Goal: Transaction & Acquisition: Purchase product/service

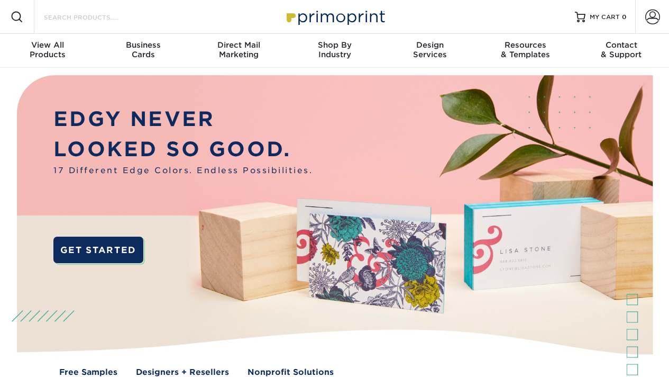
click at [86, 13] on input "Search Products" at bounding box center [94, 17] width 103 height 13
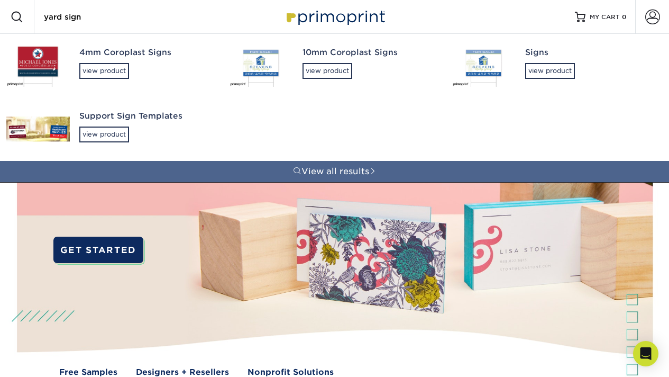
type input "yard sign"
click at [96, 57] on div "4mm Coroplast Signs" at bounding box center [144, 53] width 131 height 12
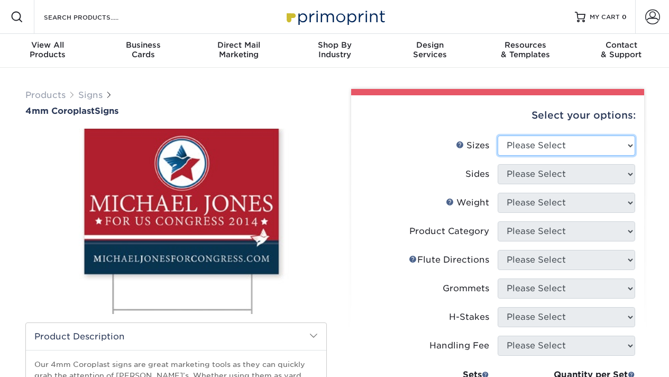
click at [517, 142] on select "Please Select 12" x 18" 18" x 24" 24" x 24" 24" x 36"" at bounding box center [567, 145] width 138 height 20
select select "18.00x24.00"
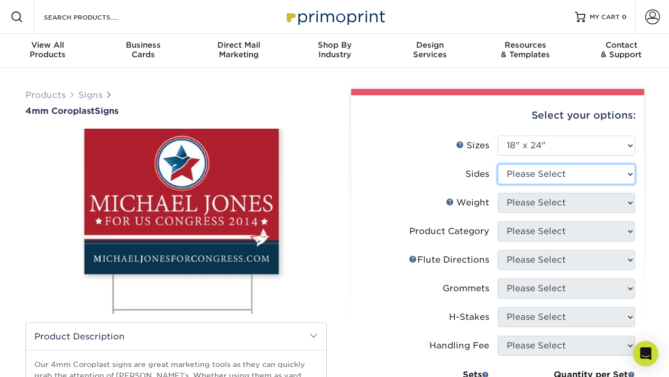
click at [552, 174] on select "Please Select Print Both Sides Print Front Only" at bounding box center [567, 174] width 138 height 20
select select "13abbda7-1d64-4f25-8bb2-c179b224825d"
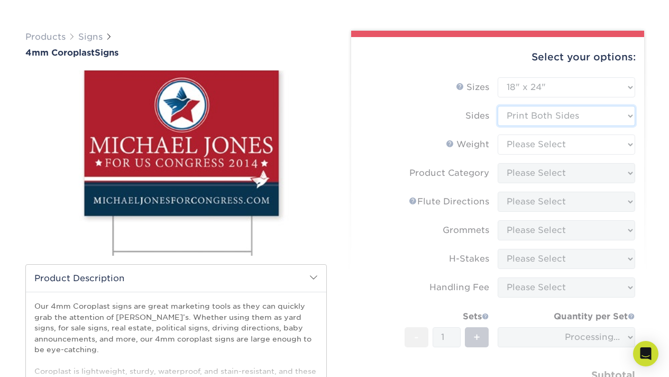
scroll to position [60, 0]
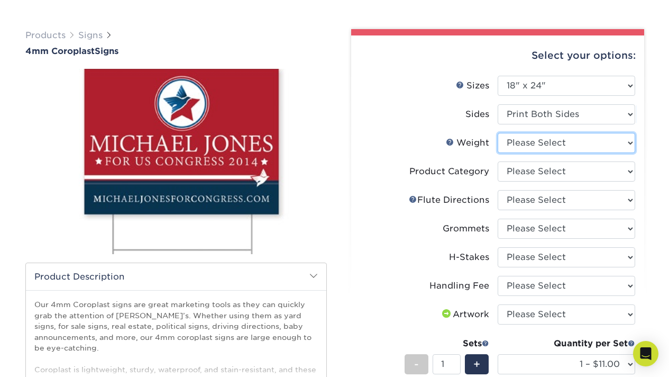
click at [542, 146] on select "Please Select 4CORO" at bounding box center [567, 143] width 138 height 20
select select "4CORO"
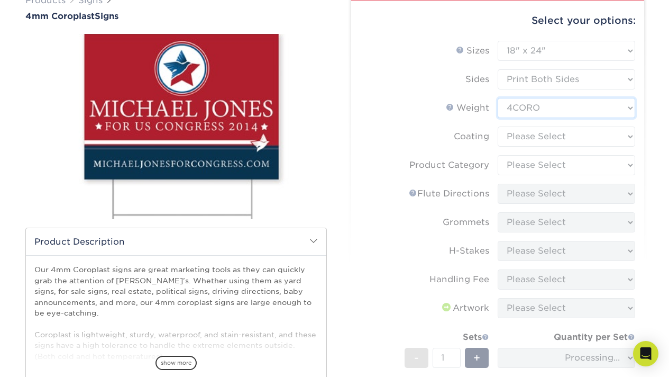
scroll to position [98, 0]
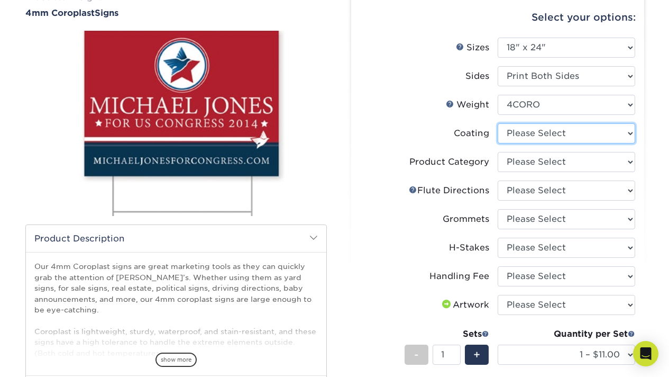
click at [535, 140] on select at bounding box center [567, 133] width 138 height 20
select select "3e7618de-abca-4bda-9f97-8b9129e913d8"
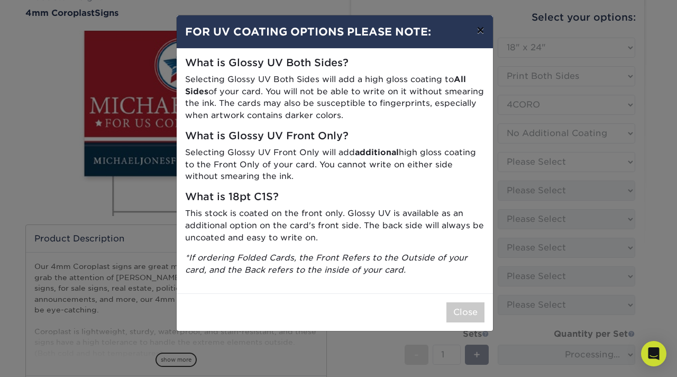
click at [481, 30] on button "×" at bounding box center [480, 30] width 24 height 30
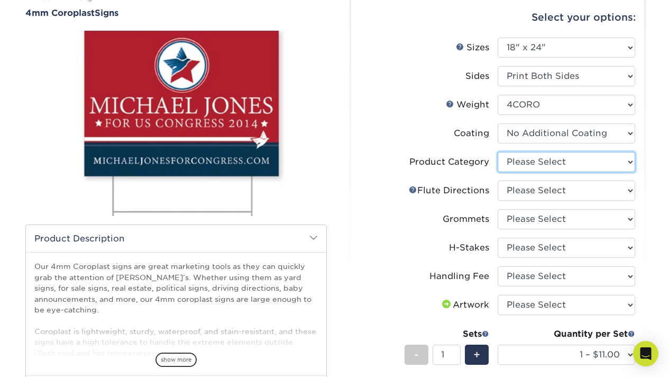
click at [539, 159] on select "Please Select Coroplast Signs" at bounding box center [567, 162] width 138 height 20
select select "b3582ed5-6912-492c-8440-2cc51afdb8e1"
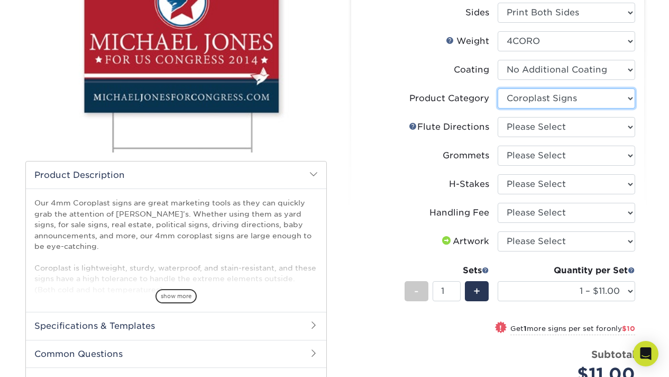
scroll to position [164, 0]
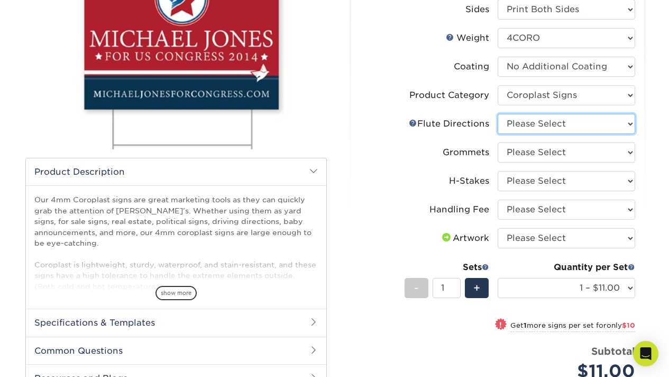
click at [536, 126] on select "Please Select Flute Direction (Horizontal) Flute Direction (Vertical)" at bounding box center [567, 124] width 138 height 20
click at [414, 122] on link "Flute Help" at bounding box center [413, 122] width 8 height 8
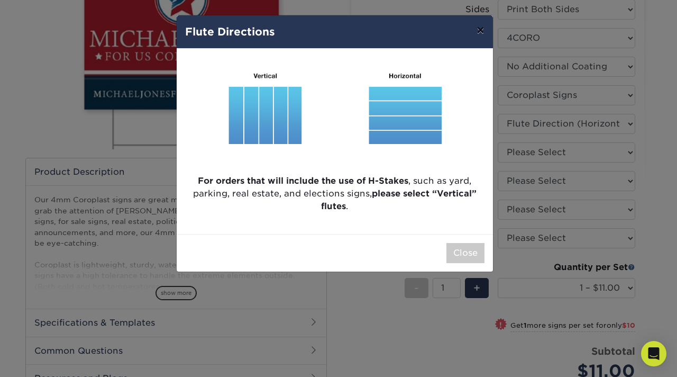
click at [482, 29] on button "×" at bounding box center [480, 30] width 24 height 30
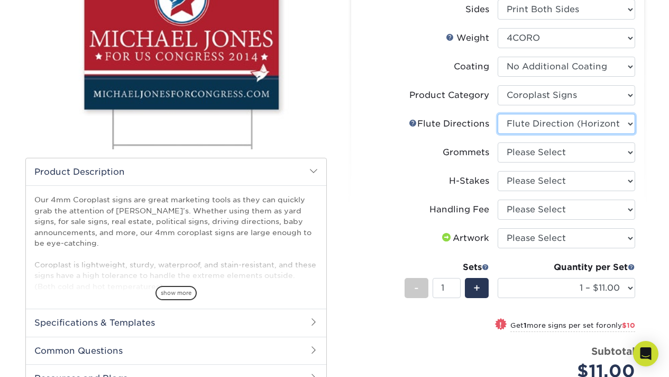
click at [538, 119] on select "Please Select Flute Direction (Horizontal) Flute Direction (Vertical)" at bounding box center [567, 124] width 138 height 20
select select "b9474d6d-25b7-40b8-b284-85b7690982f8"
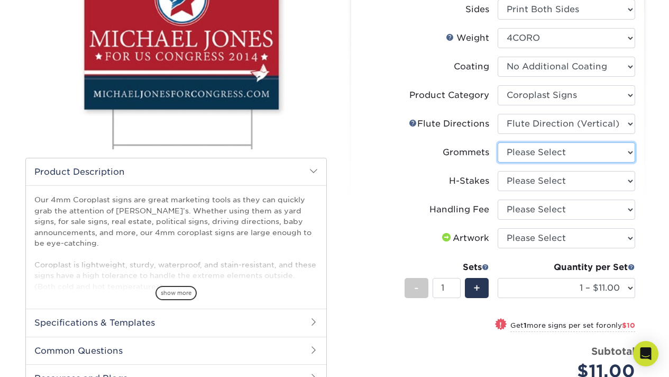
click at [513, 155] on select "Please Select No Grommets Yes, Grommet All 4 Corners Yes, Grommets Top Corners …" at bounding box center [567, 152] width 138 height 20
select select "90d329df-db80-4206-b821-ff9d3f363977"
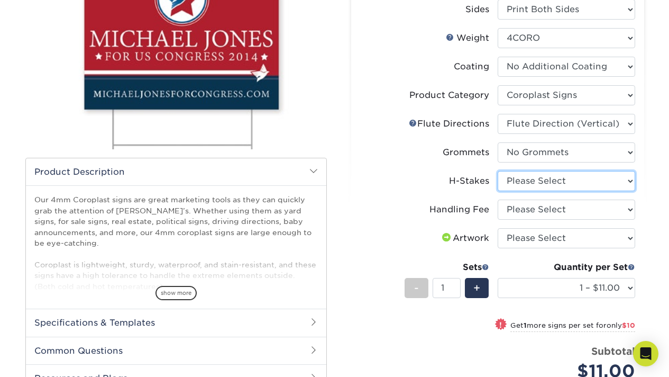
click at [504, 178] on select "Please Select No H-Stakes Yes" at bounding box center [567, 181] width 138 height 20
select select "8c85e97e-8b3a-46d2-b88d-acee5fa20222"
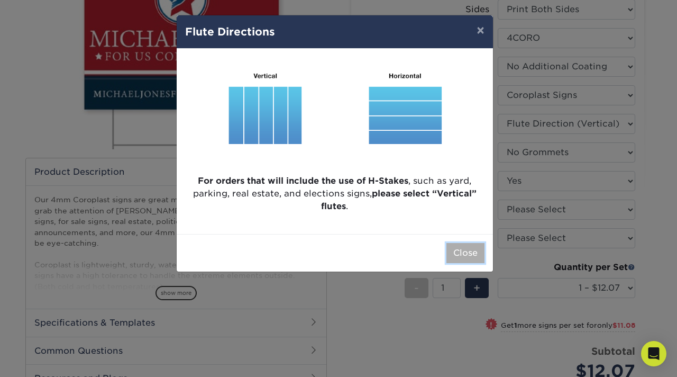
click at [460, 255] on button "Close" at bounding box center [465, 253] width 38 height 20
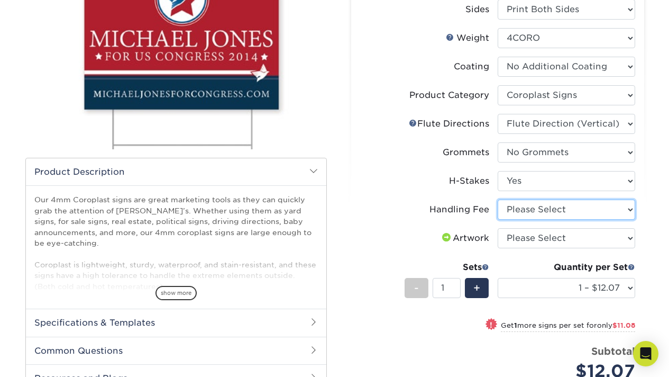
click at [555, 212] on select "Please Select Handling Fee" at bounding box center [567, 209] width 138 height 20
select select "ab74c079-444c-4260-ae6a-e09bdee8073c"
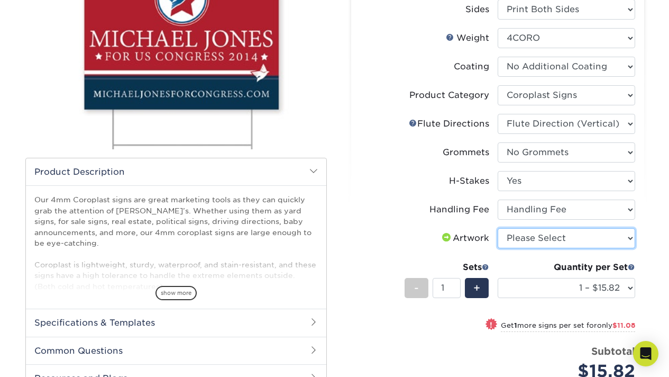
click at [538, 236] on select "Please Select I will upload files I need a design - $50" at bounding box center [567, 238] width 138 height 20
select select "upload"
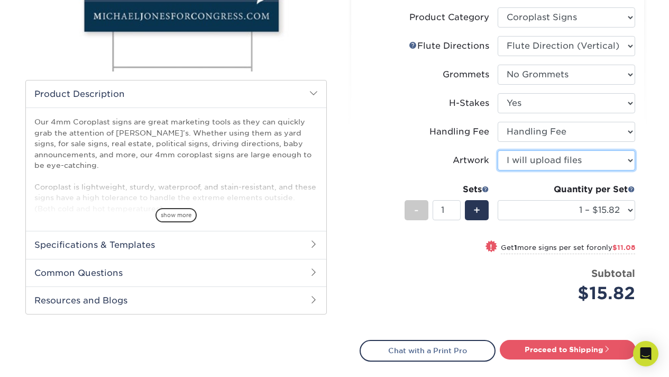
scroll to position [245, 0]
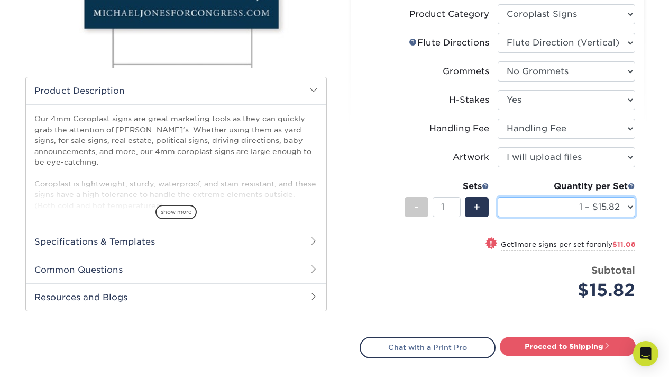
click at [609, 209] on select "1 – $15.82 2 – $26.90 3 – $38.97 4 – $46.29 5 – $58.37 6 – $69.44 7 – $81.51 8 …" at bounding box center [567, 207] width 138 height 20
select select "10 – $115.73"
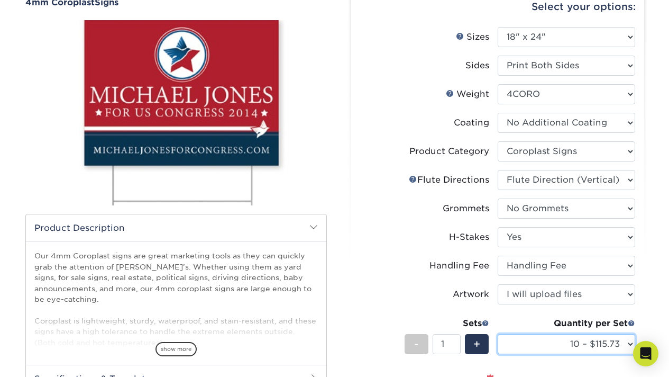
scroll to position [0, 0]
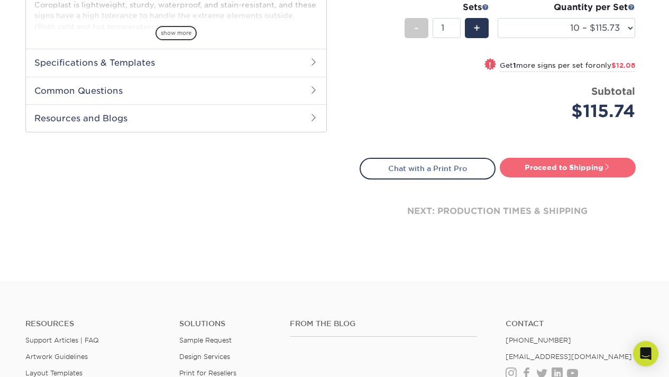
click at [541, 171] on link "Proceed to Shipping" at bounding box center [568, 167] width 136 height 19
type input "Set 1"
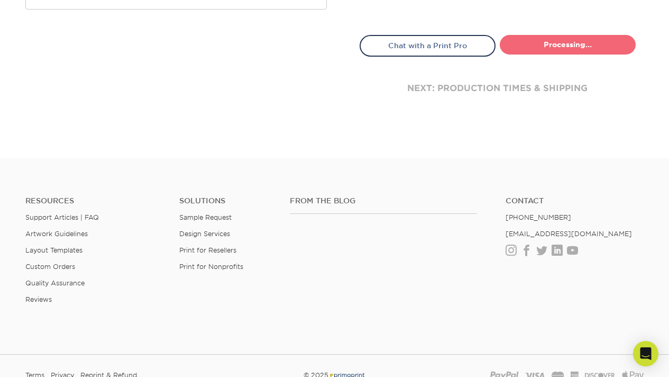
select select "66fa3dd7-a777-44c5-9a33-b53e9be1fb0b"
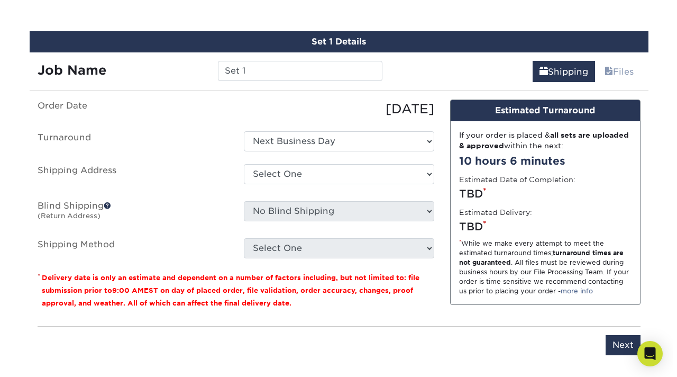
scroll to position [610, 0]
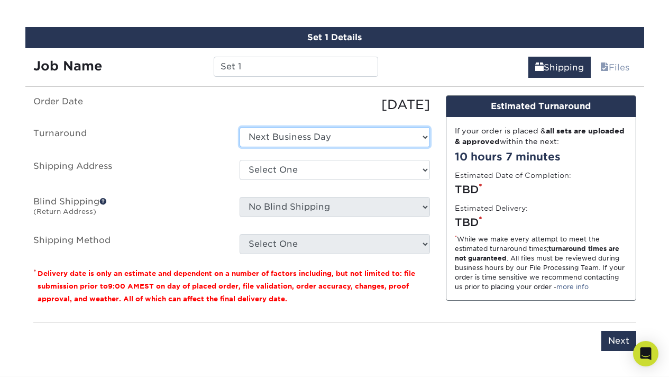
click at [313, 133] on select "Select One Next Business Day" at bounding box center [335, 137] width 190 height 20
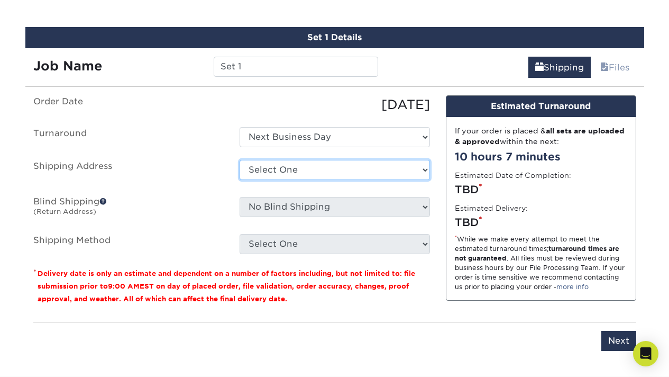
click at [286, 164] on select "Select One + Add New Address - Login" at bounding box center [335, 170] width 190 height 20
select select "newaddress"
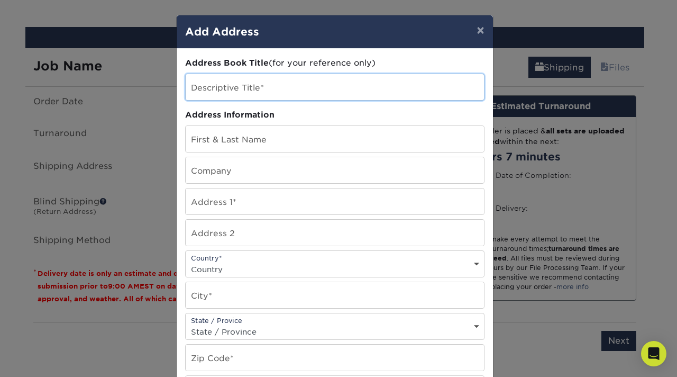
click at [225, 82] on input "text" at bounding box center [335, 87] width 298 height 26
type input "Home"
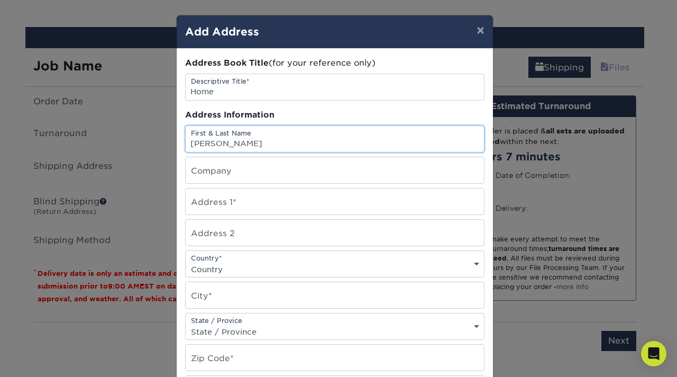
type input "Isaac Piha"
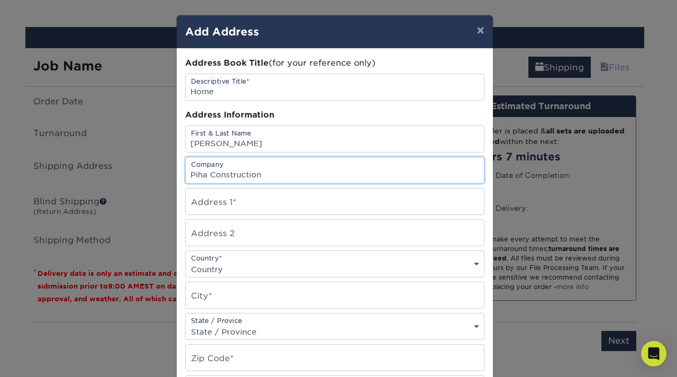
type input "Piha Construction"
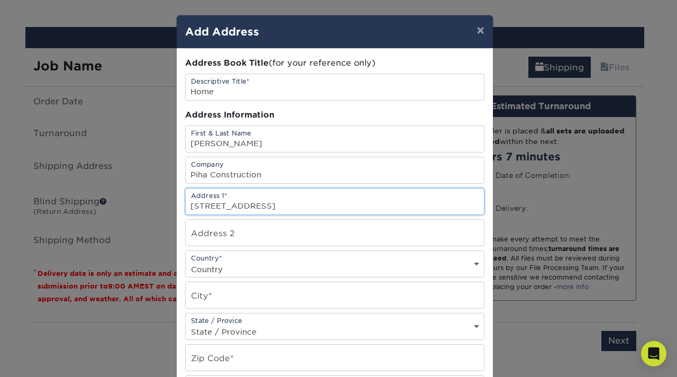
type input "2478 Danby Road"
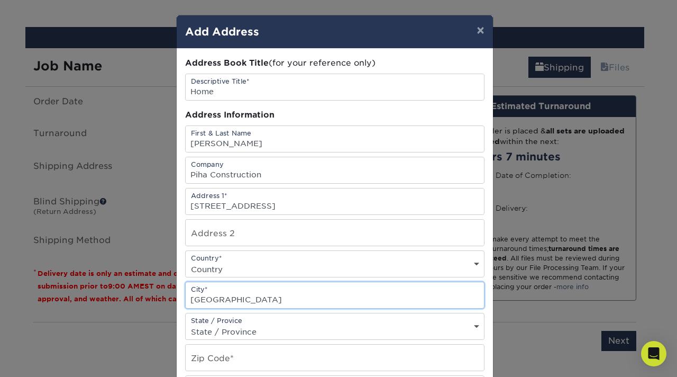
type input "Willseyville"
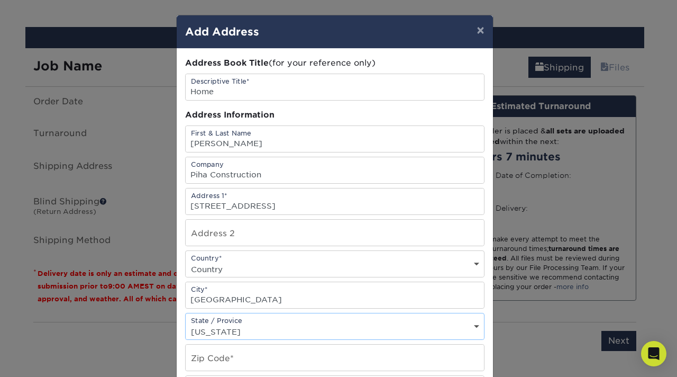
select select "NY"
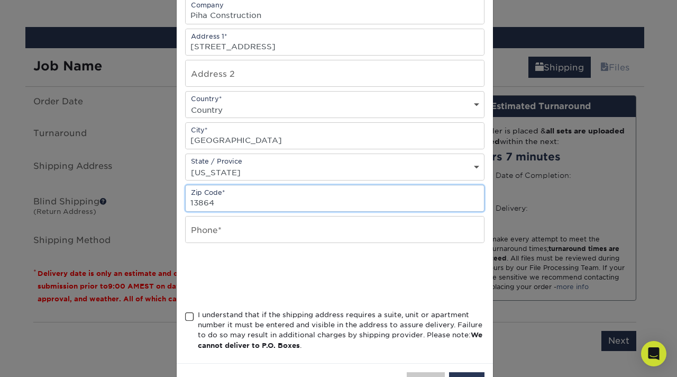
scroll to position [163, 0]
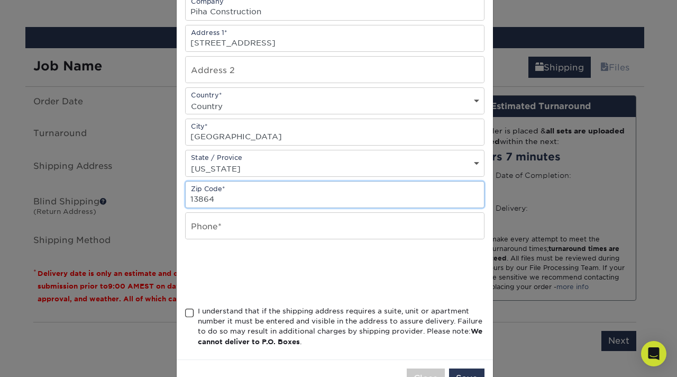
type input "13864"
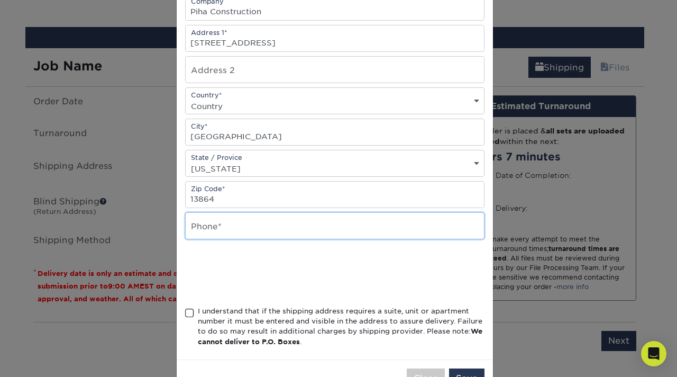
click at [203, 230] on input "text" at bounding box center [335, 226] width 298 height 26
click at [241, 228] on input "5165788932" at bounding box center [335, 226] width 298 height 26
type input "5"
type input "6072058066"
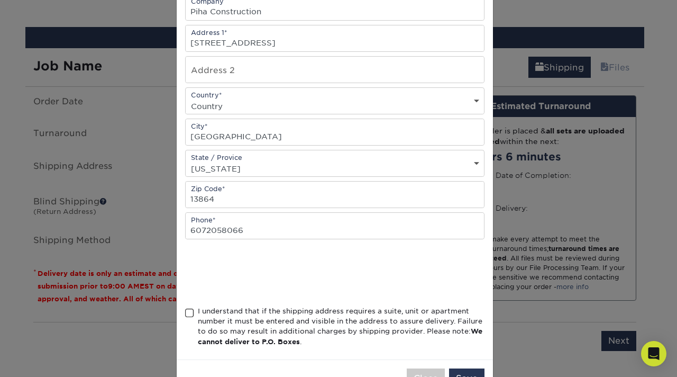
click at [185, 313] on span at bounding box center [189, 313] width 9 height 10
click at [0, 0] on input "I understand that if the shipping address requires a suite, unit or apartment n…" at bounding box center [0, 0] width 0 height 0
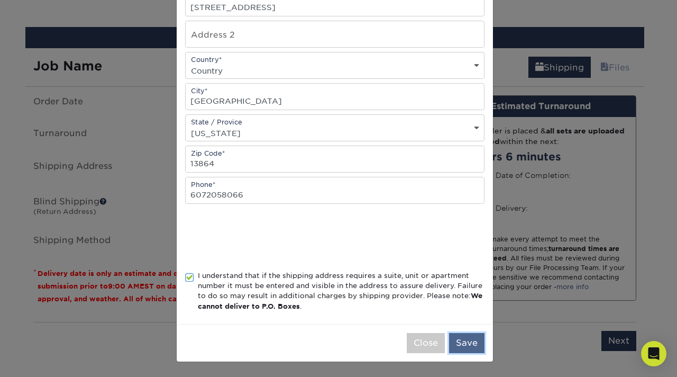
click at [475, 344] on button "Save" at bounding box center [466, 343] width 35 height 20
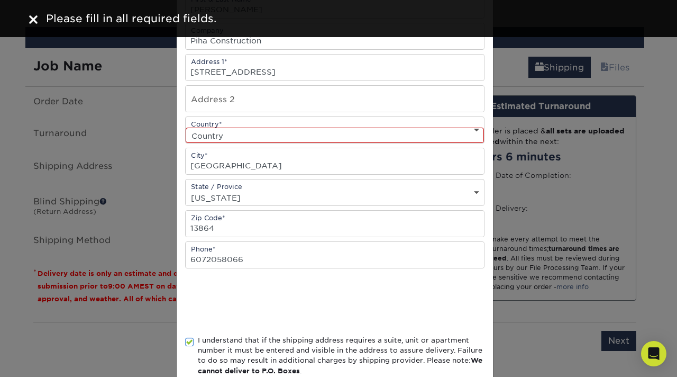
scroll to position [112, 0]
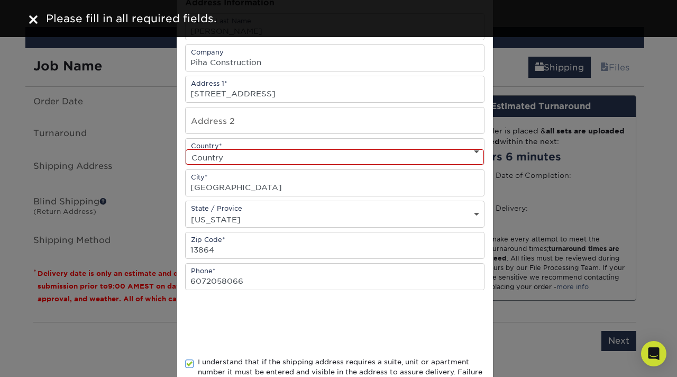
click at [248, 159] on select "Country United States Canada ----------------------------- Afghanistan Albania …" at bounding box center [335, 156] width 298 height 15
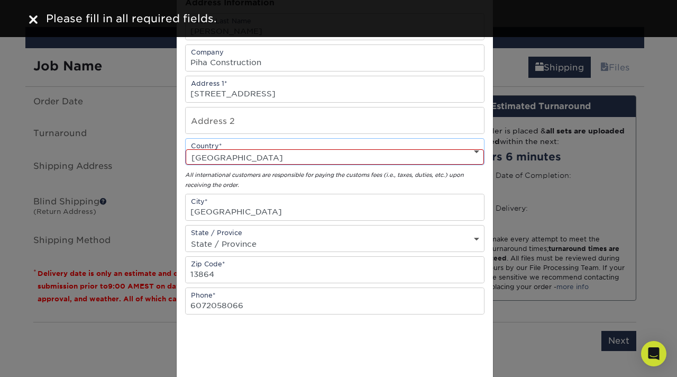
click at [225, 155] on select "Country United States Canada ----------------------------- Afghanistan Albania …" at bounding box center [335, 156] width 298 height 15
select select "US"
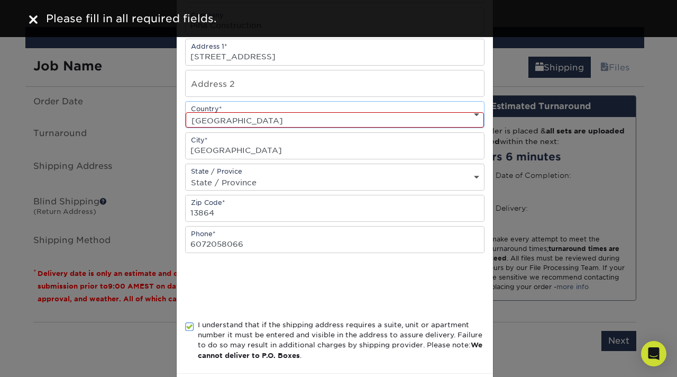
scroll to position [174, 0]
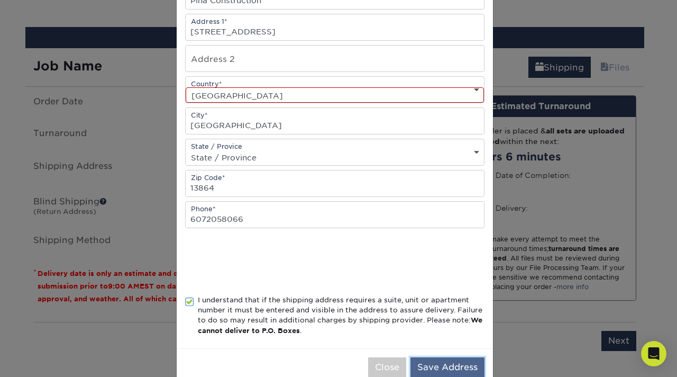
click at [460, 368] on button "Save Address" at bounding box center [447, 367] width 74 height 20
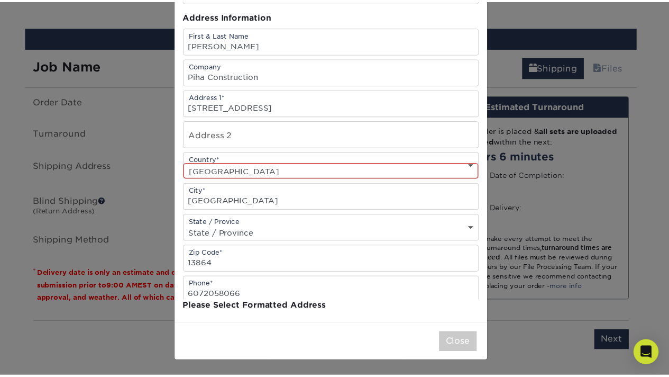
scroll to position [0, 0]
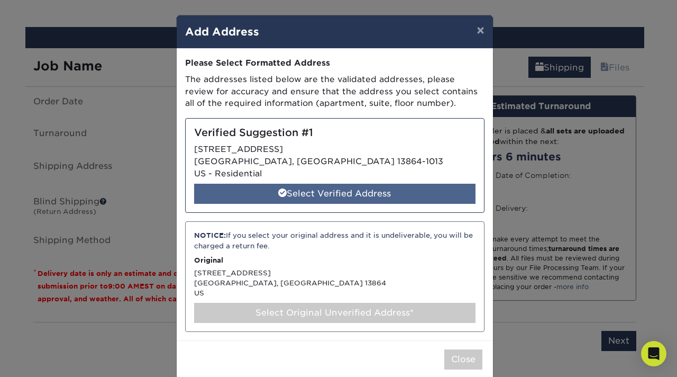
click at [256, 187] on div "Select Verified Address" at bounding box center [334, 194] width 281 height 20
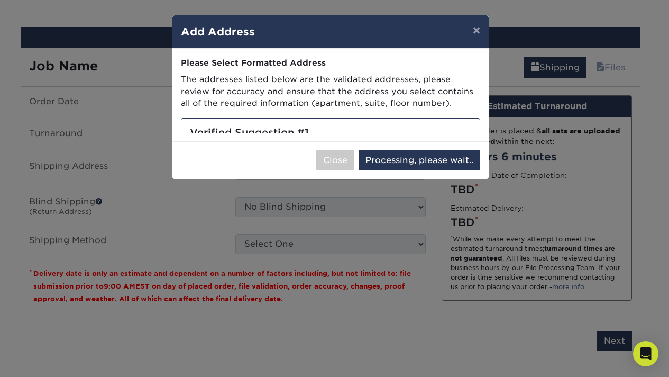
select select "286198"
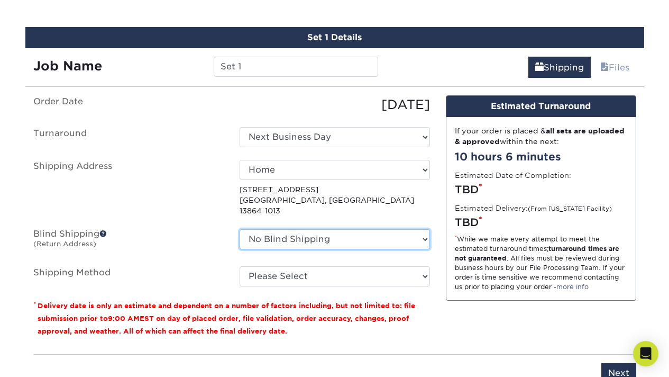
click at [284, 233] on select "No Blind Shipping + Add New Address" at bounding box center [335, 239] width 190 height 20
click at [212, 229] on label "Blind Shipping (Return Address)" at bounding box center [128, 241] width 206 height 24
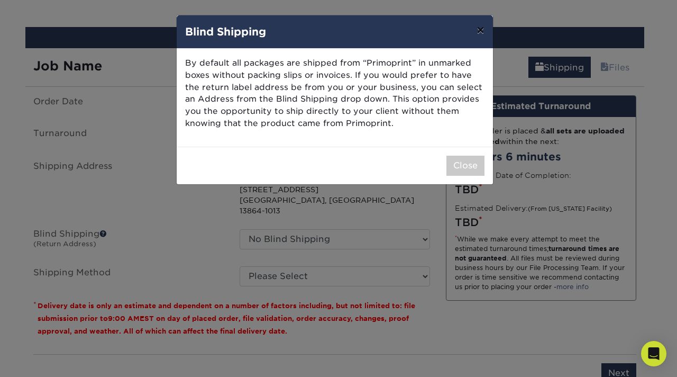
click at [480, 32] on button "×" at bounding box center [480, 30] width 24 height 30
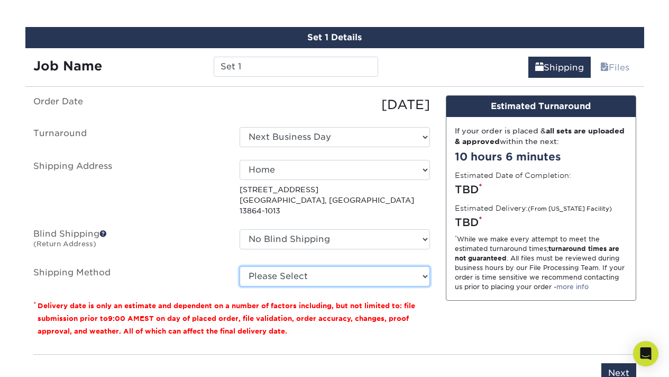
click at [276, 271] on select "Please Select Flat Rate Shipping (+$11.20) 3 Day Shipping Service (+$49.39) 2 D…" at bounding box center [335, 276] width 190 height 20
select select "G4MFLATRATE"
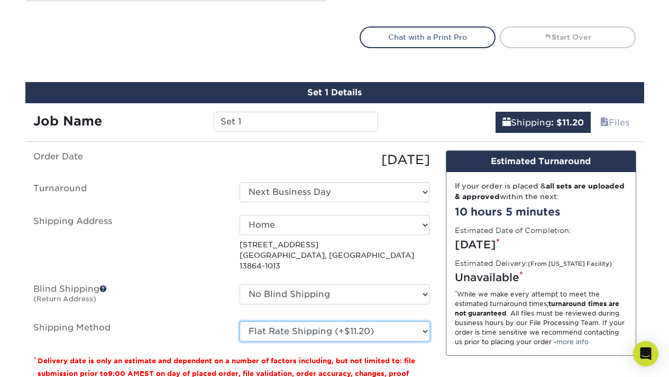
scroll to position [656, 0]
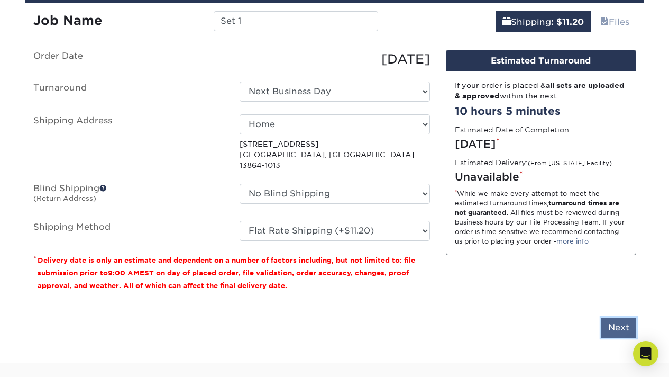
click at [613, 318] on input "Next" at bounding box center [618, 327] width 35 height 20
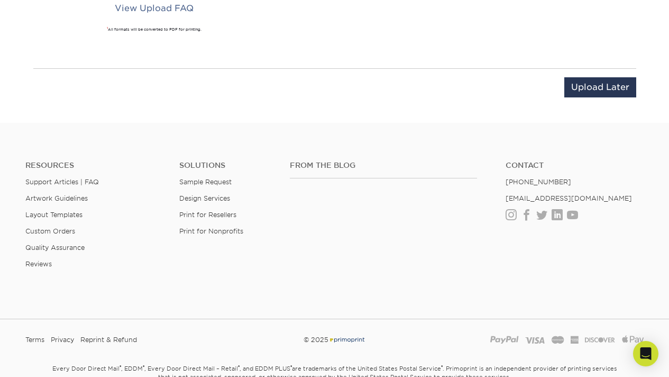
scroll to position [659, 0]
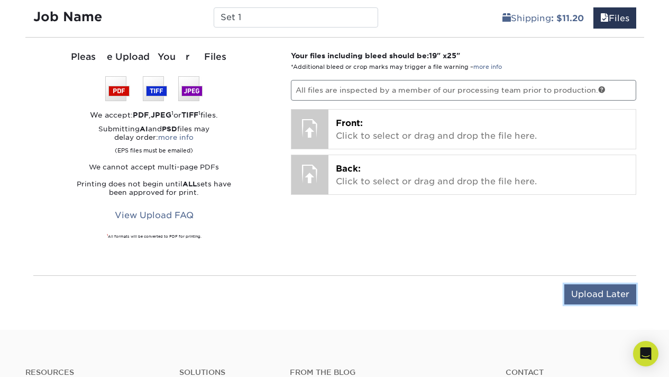
click at [579, 295] on input "Upload Later" at bounding box center [600, 294] width 72 height 20
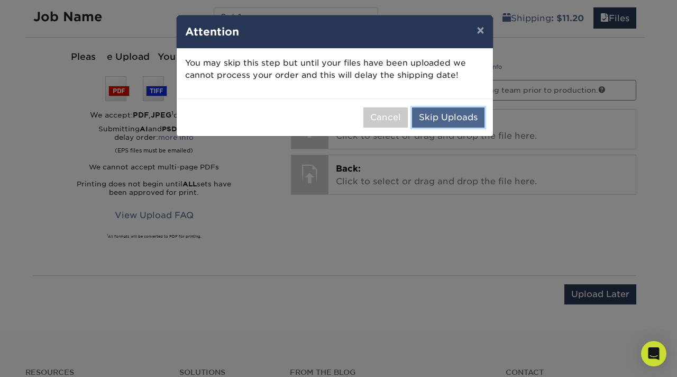
click at [442, 121] on button "Skip Uploads" at bounding box center [448, 117] width 72 height 20
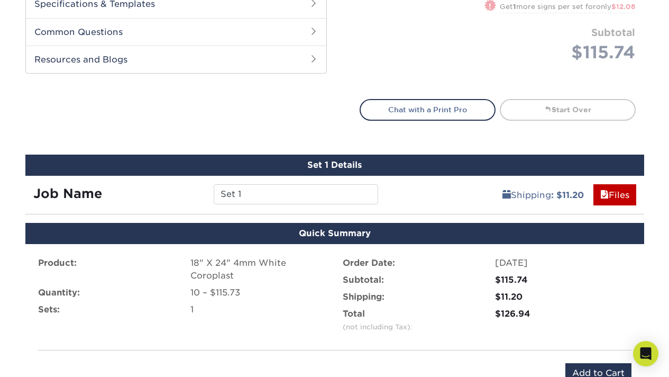
scroll to position [576, 0]
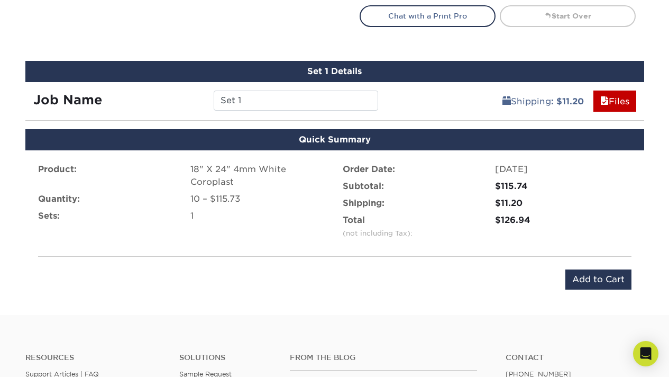
click at [589, 296] on div "Product: 18" X 24" 4mm White Coroplast Quantity: 10 – $115.73 Sets: 1 Order Dat…" at bounding box center [334, 226] width 619 height 152
click at [586, 282] on input "Add to Cart" at bounding box center [598, 279] width 66 height 20
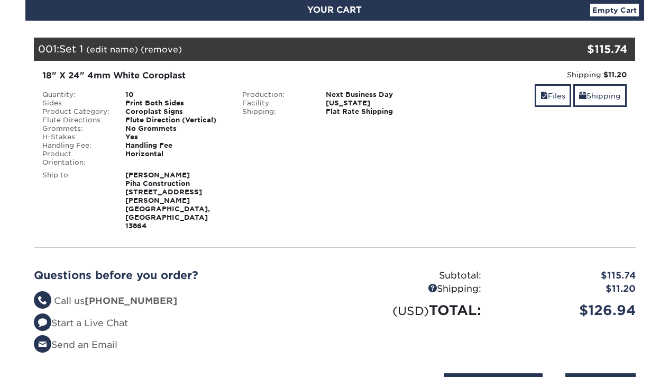
scroll to position [139, 0]
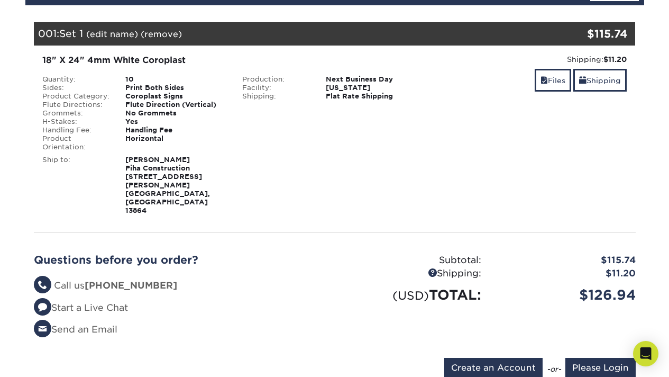
click at [115, 99] on div "Product Category:" at bounding box center [76, 96] width 84 height 8
click at [122, 36] on link "(edit name)" at bounding box center [112, 34] width 52 height 10
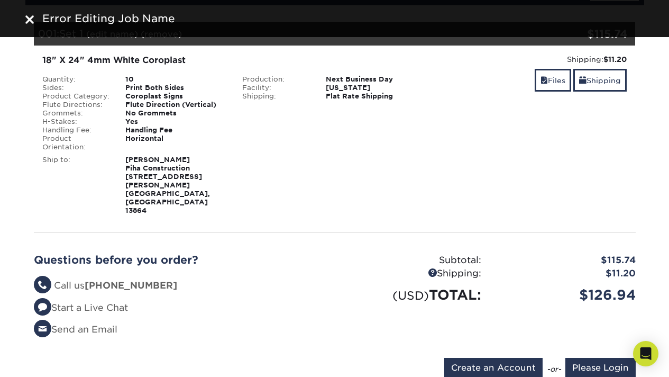
click at [32, 20] on img at bounding box center [29, 19] width 8 height 8
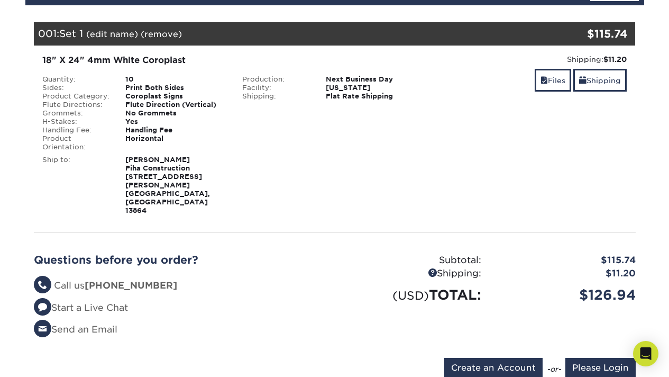
click at [611, 35] on div "$115.74" at bounding box center [581, 34] width 93 height 16
click at [142, 100] on div "Flute Direction (Vertical)" at bounding box center [175, 104] width 117 height 8
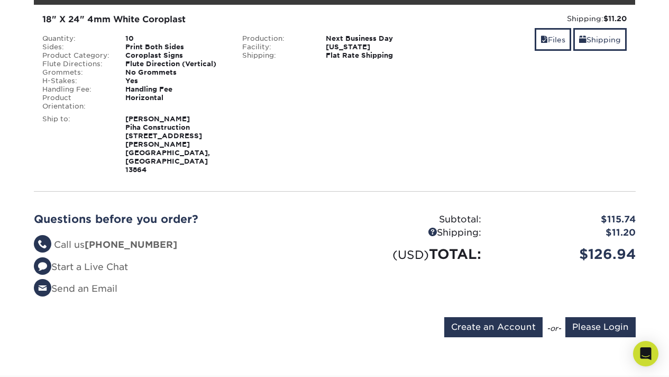
scroll to position [0, 0]
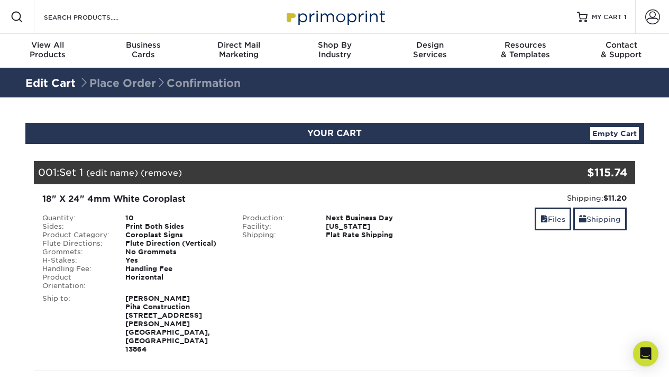
click at [118, 8] on div "Search Products" at bounding box center [90, 17] width 112 height 34
click at [60, 25] on div "Search Products" at bounding box center [90, 17] width 112 height 34
click at [59, 18] on input "Search Products" at bounding box center [94, 17] width 103 height 13
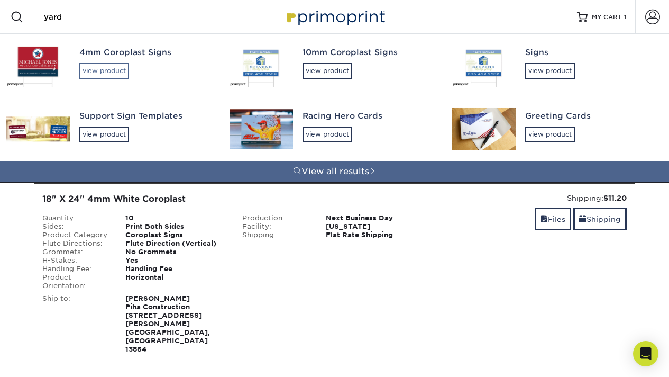
type input "yard"
click at [93, 65] on div "view product" at bounding box center [104, 71] width 50 height 16
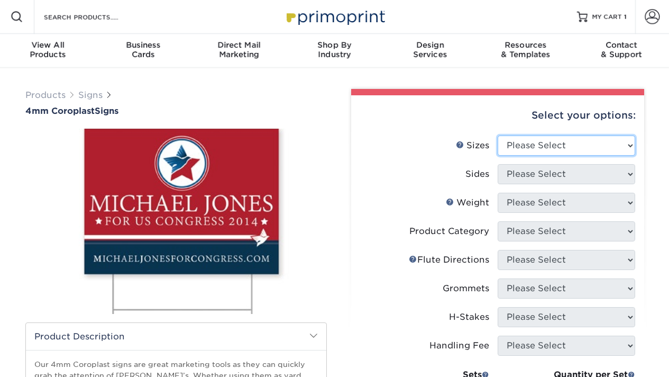
click at [548, 146] on select "Please Select 12" x 18" 18" x 24" 24" x 24" 24" x 36"" at bounding box center [567, 145] width 138 height 20
select select "18.00x24.00"
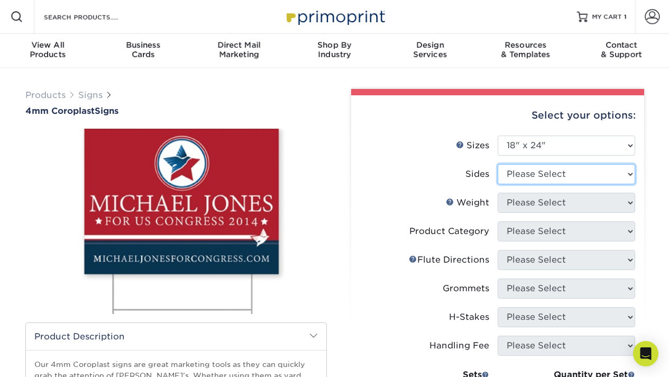
click at [525, 176] on select "Please Select Print Both Sides Print Front Only" at bounding box center [567, 174] width 138 height 20
select select "13abbda7-1d64-4f25-8bb2-c179b224825d"
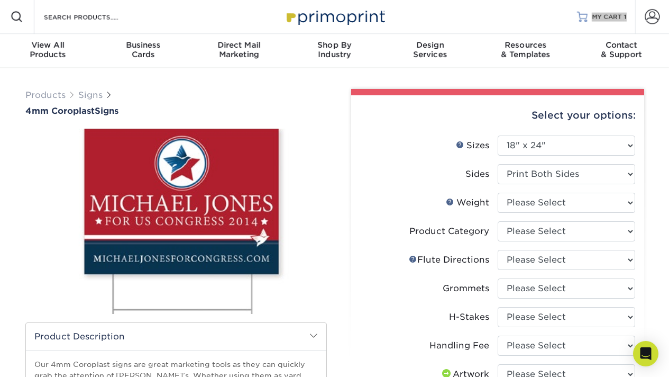
click at [0, 0] on div "Resources Menu Search Products Account SIGN IN CREATE AN ACCOUNT forgot passwor…" at bounding box center [334, 17] width 669 height 34
click at [522, 198] on select "Please Select 4CORO" at bounding box center [567, 203] width 138 height 20
select select "4CORO"
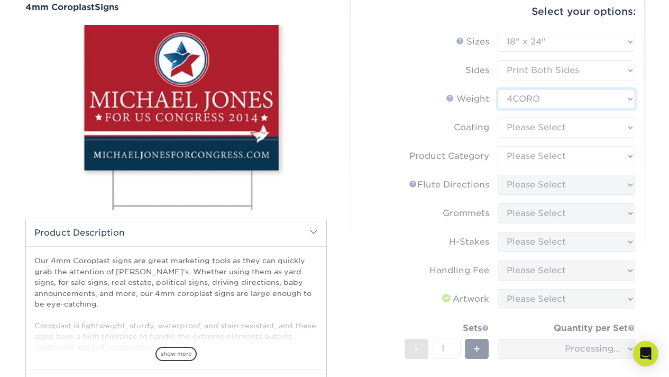
scroll to position [105, 0]
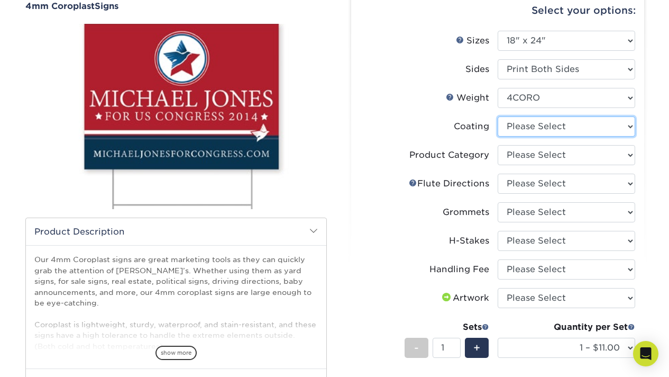
click at [535, 128] on select at bounding box center [567, 126] width 138 height 20
select select "3e7618de-abca-4bda-9f97-8b9129e913d8"
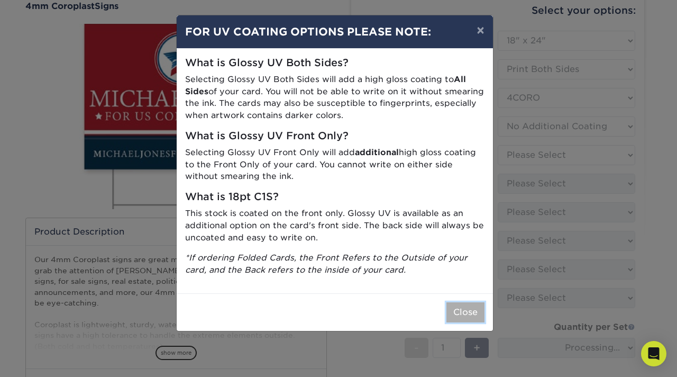
click at [468, 312] on button "Close" at bounding box center [465, 312] width 38 height 20
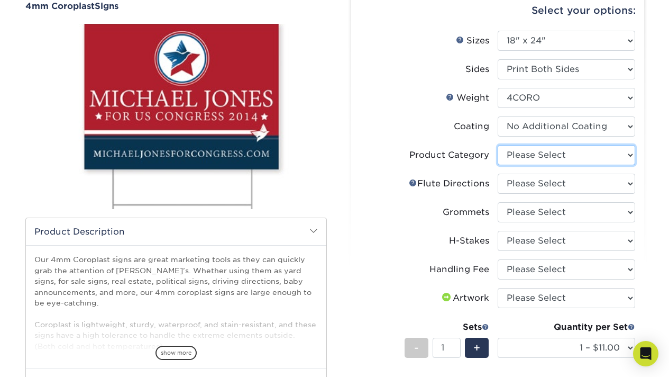
click at [544, 156] on select "Please Select Coroplast Signs" at bounding box center [567, 155] width 138 height 20
select select "b3582ed5-6912-492c-8440-2cc51afdb8e1"
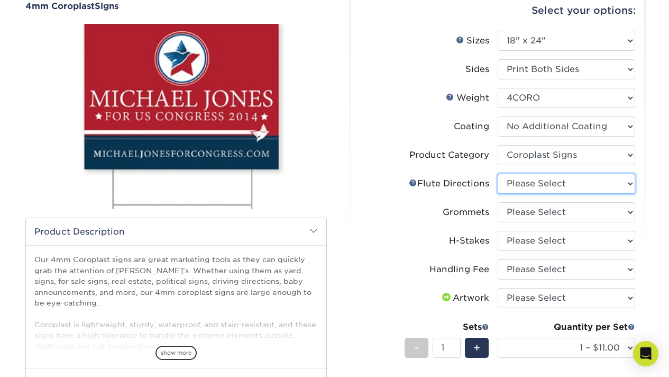
click at [532, 181] on select "Please Select Flute Direction (Horizontal) Flute Direction (Vertical)" at bounding box center [567, 183] width 138 height 20
select select "b9474d6d-25b7-40b8-b284-85b7690982f8"
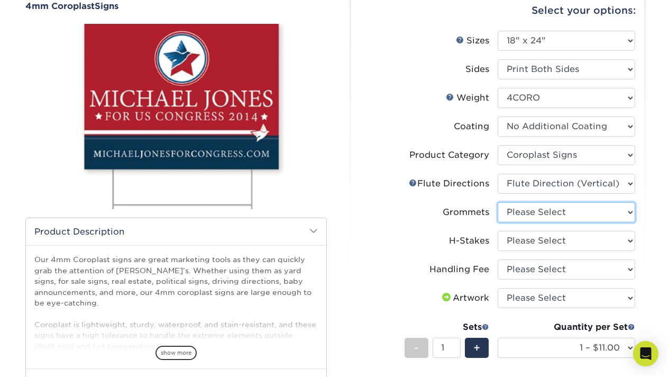
click at [518, 211] on select "Please Select No Grommets Yes, Grommet All 4 Corners Yes, Grommets Top Corners …" at bounding box center [567, 212] width 138 height 20
select select "90d329df-db80-4206-b821-ff9d3f363977"
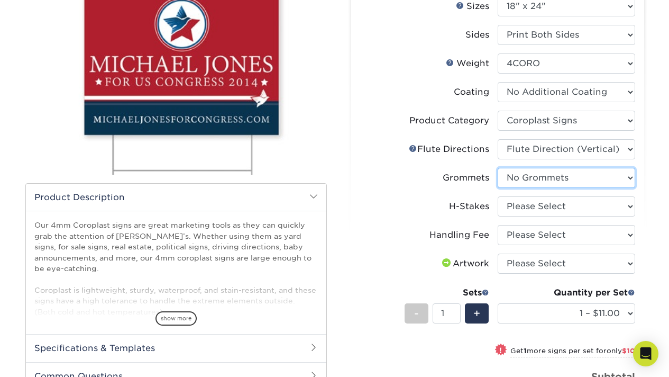
scroll to position [158, 0]
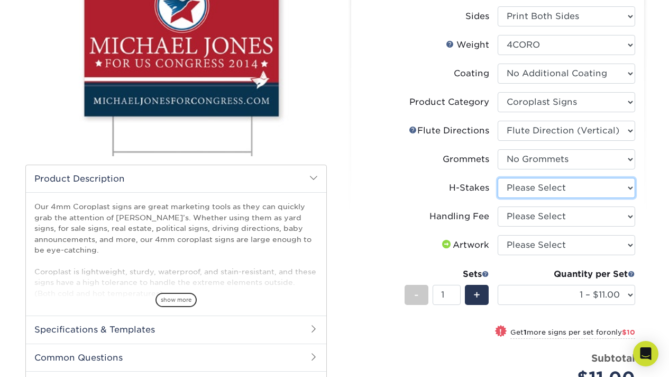
click at [521, 190] on select "Please Select No H-Stakes Yes" at bounding box center [567, 188] width 138 height 20
select select "8c85e97e-8b3a-46d2-b88d-acee5fa20222"
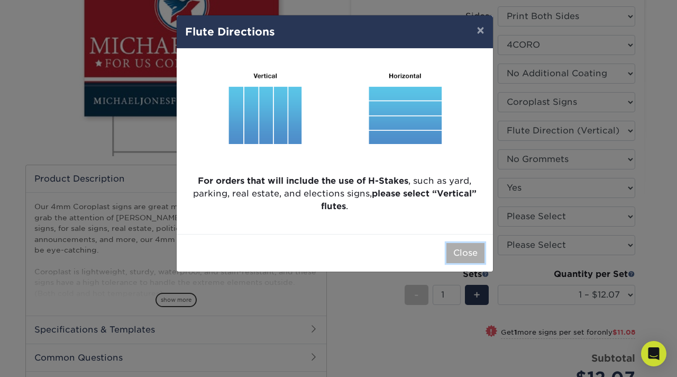
click at [464, 248] on button "Close" at bounding box center [465, 253] width 38 height 20
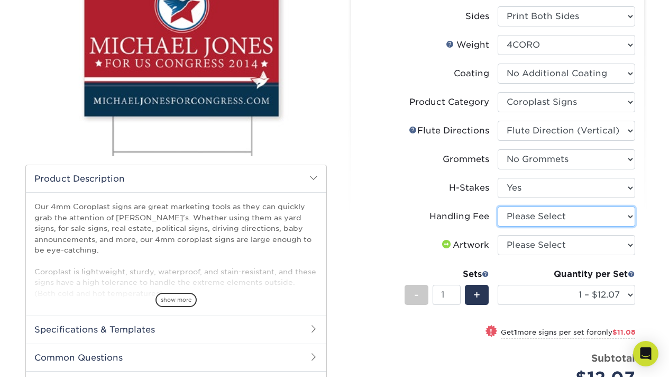
click at [556, 216] on select "Please Select Handling Fee" at bounding box center [567, 216] width 138 height 20
select select "ab74c079-444c-4260-ae6a-e09bdee8073c"
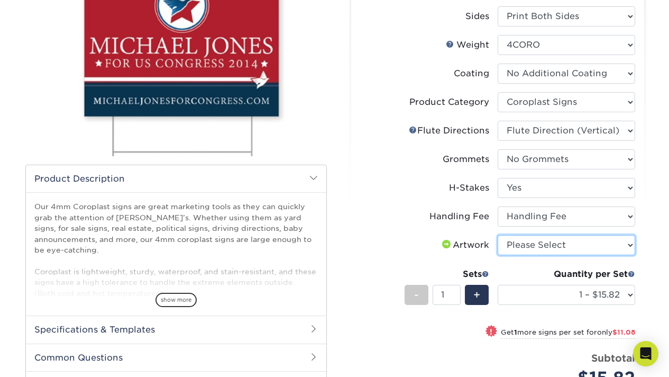
click at [538, 245] on select "Please Select I will upload files I need a design - $50" at bounding box center [567, 245] width 138 height 20
select select "upload"
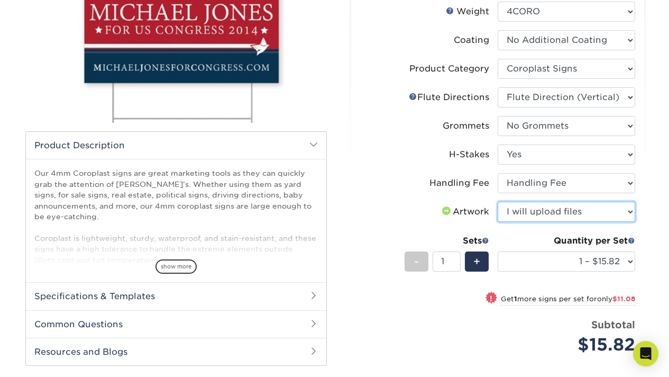
scroll to position [242, 0]
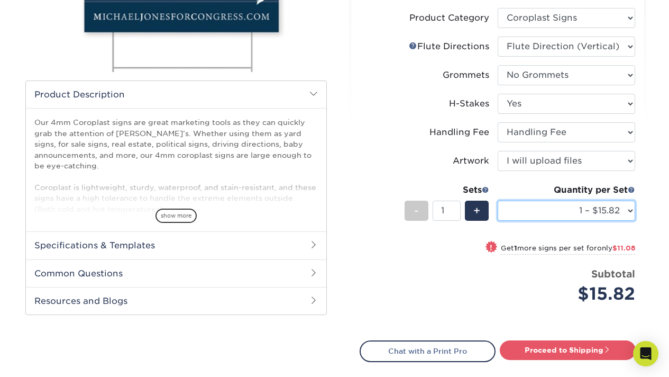
click at [573, 213] on select "1 – $15.82 2 – $26.90 3 – $38.97 4 – $46.29 5 – $58.37 6 – $69.44 7 – $81.51 8 …" at bounding box center [567, 210] width 138 height 20
select select "15 – $174.10"
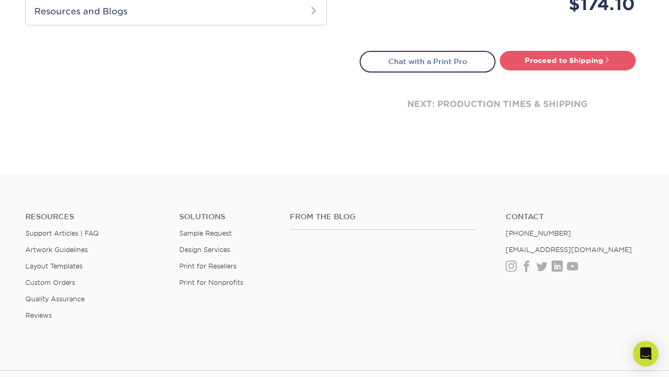
scroll to position [413, 0]
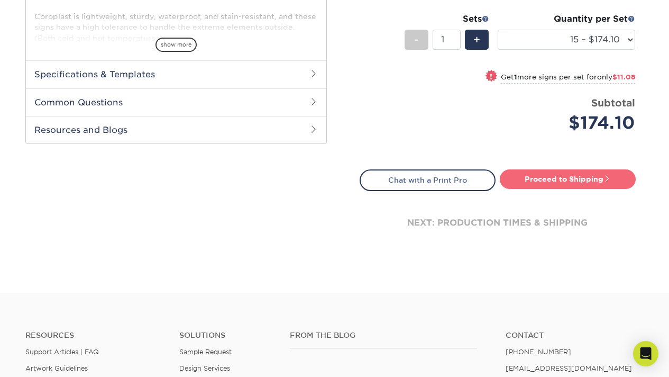
click at [537, 186] on link "Proceed to Shipping" at bounding box center [568, 178] width 136 height 19
type input "Set 1"
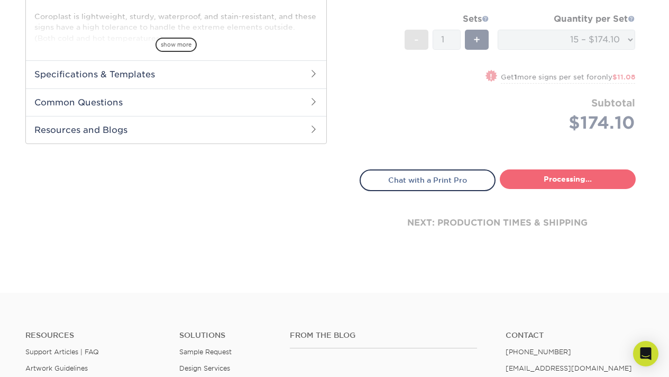
select select "1b138968-ee42-47ec-acc8-9383ed3b7a74"
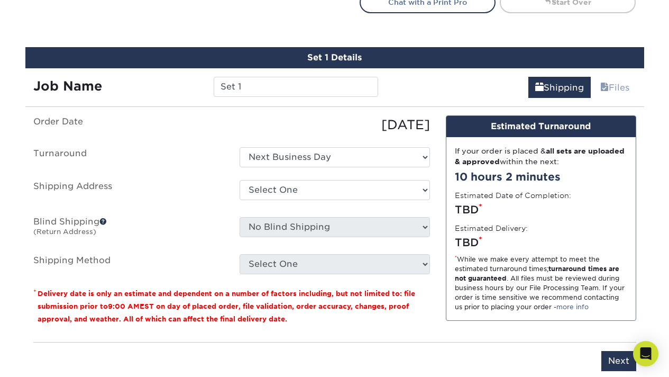
scroll to position [610, 0]
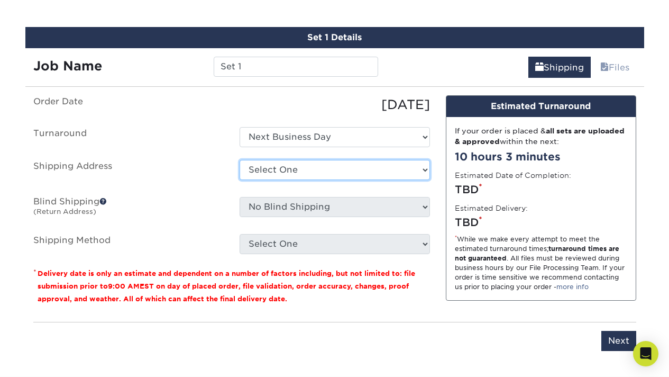
click at [283, 167] on select "Select One Home + Add New Address - Login" at bounding box center [335, 170] width 190 height 20
select select "286198"
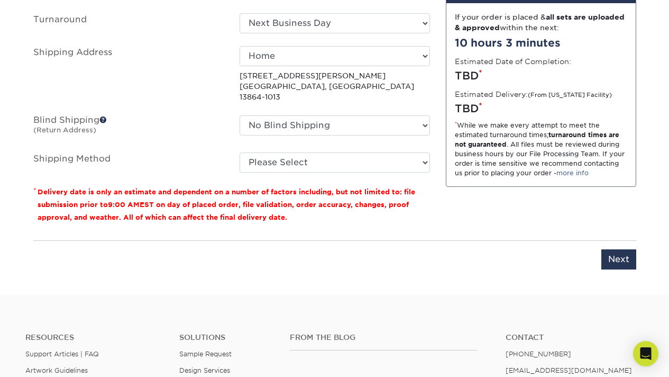
scroll to position [749, 0]
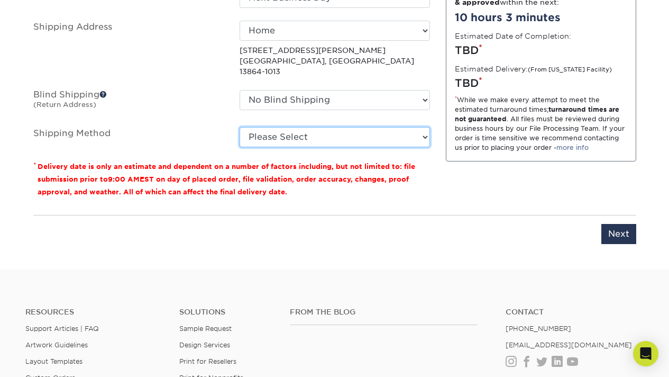
click at [276, 127] on select "Please Select Flat Rate Shipping (+$22.40) 3 Day Shipping Service (+$49.52) Gro…" at bounding box center [335, 137] width 190 height 20
select select "G4MFLATRATE"
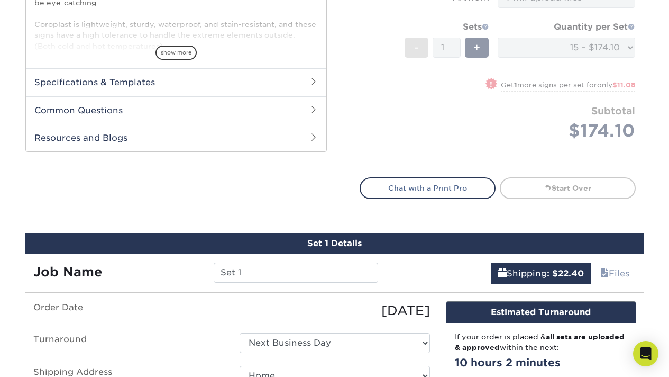
scroll to position [319, 0]
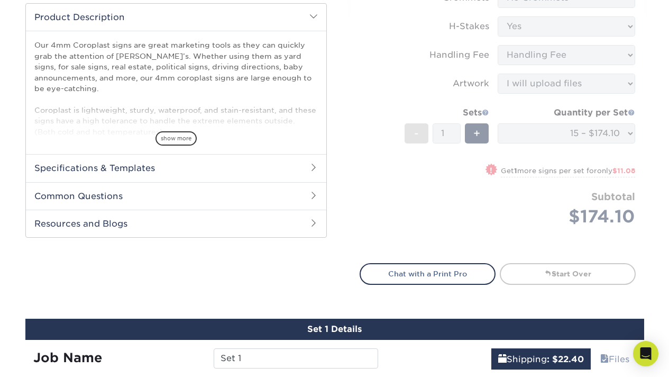
click at [164, 168] on h2 "Specifications & Templates" at bounding box center [176, 168] width 300 height 28
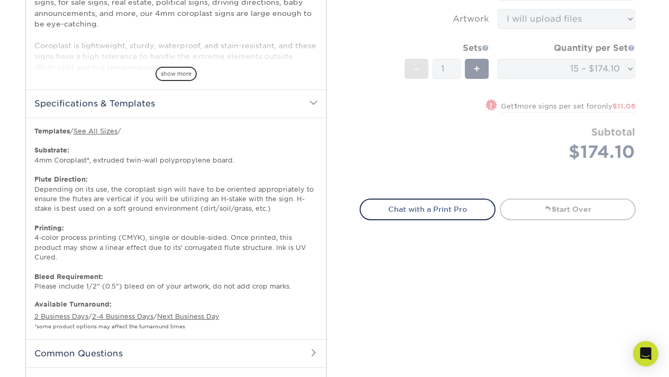
scroll to position [295, 0]
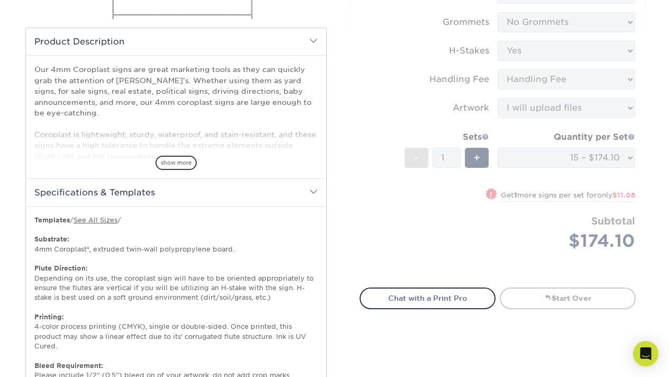
click at [103, 219] on link "See All Sizes" at bounding box center [96, 220] width 44 height 8
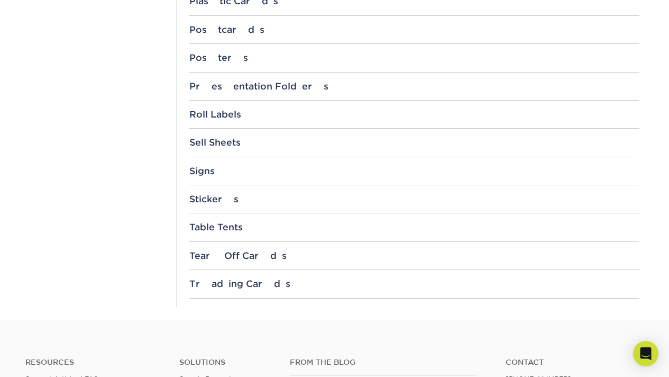
scroll to position [1135, 0]
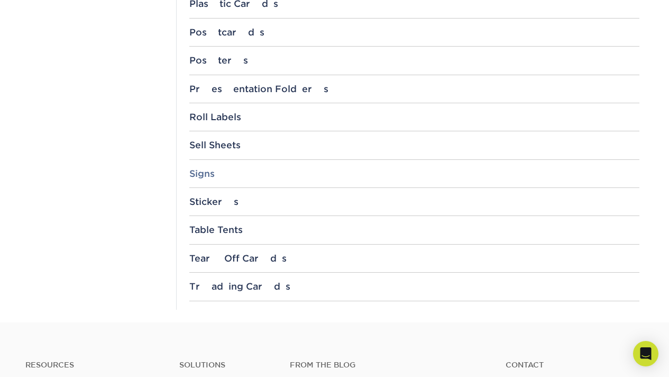
click at [212, 172] on div "Signs" at bounding box center [414, 173] width 450 height 11
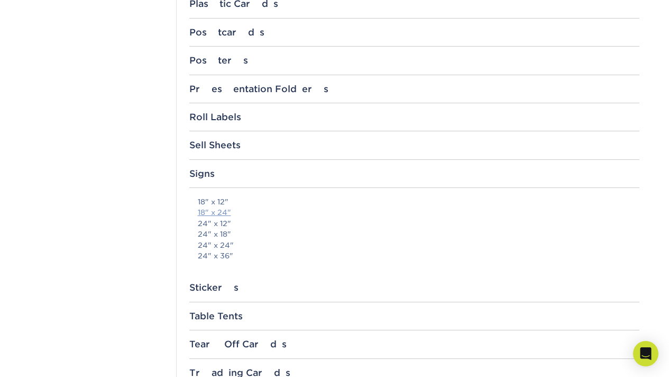
click at [216, 214] on link "18" x 24"" at bounding box center [214, 212] width 33 height 8
